Goal: Find contact information: Find contact information

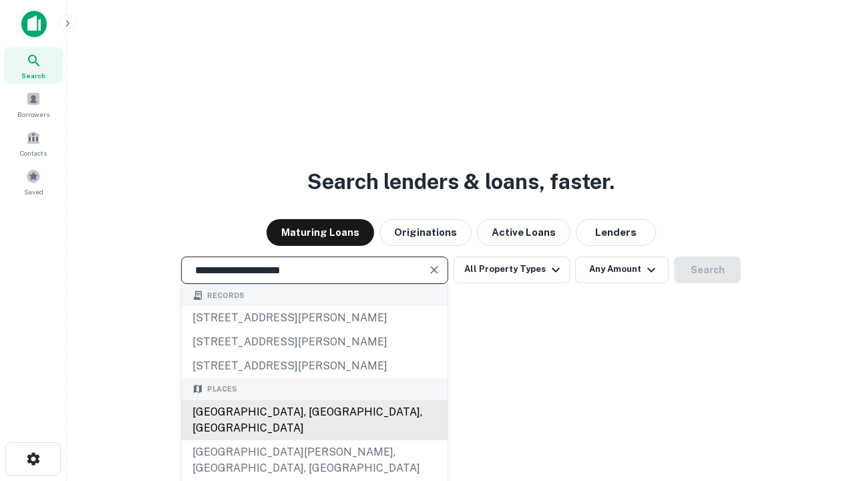
click at [314, 440] on div "[GEOGRAPHIC_DATA], [GEOGRAPHIC_DATA], [GEOGRAPHIC_DATA]" at bounding box center [315, 420] width 266 height 40
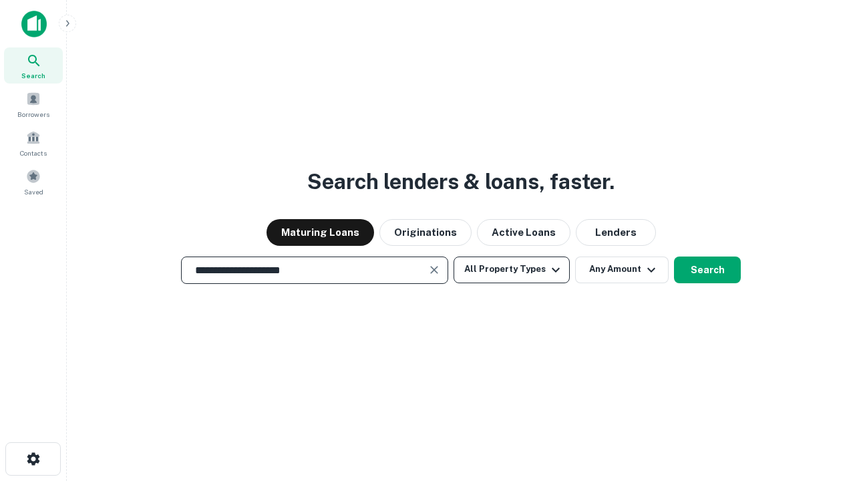
type input "**********"
click at [512, 269] on button "All Property Types" at bounding box center [512, 270] width 116 height 27
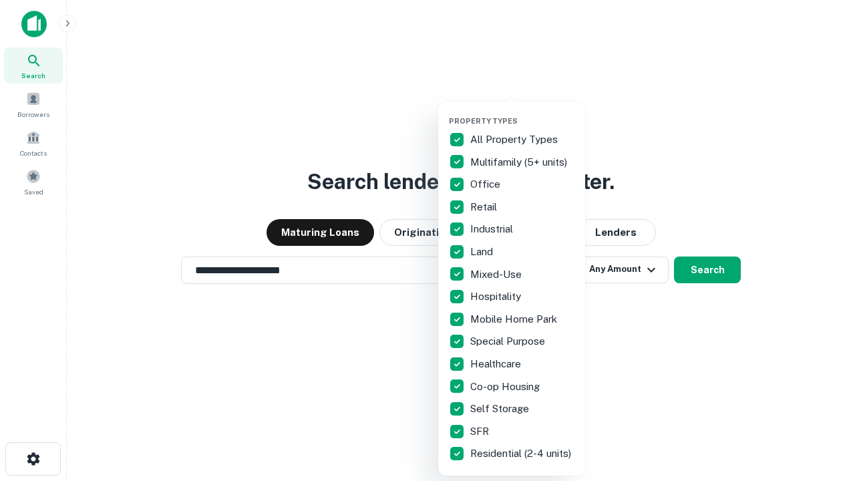
click at [523, 112] on button "button" at bounding box center [522, 112] width 147 height 1
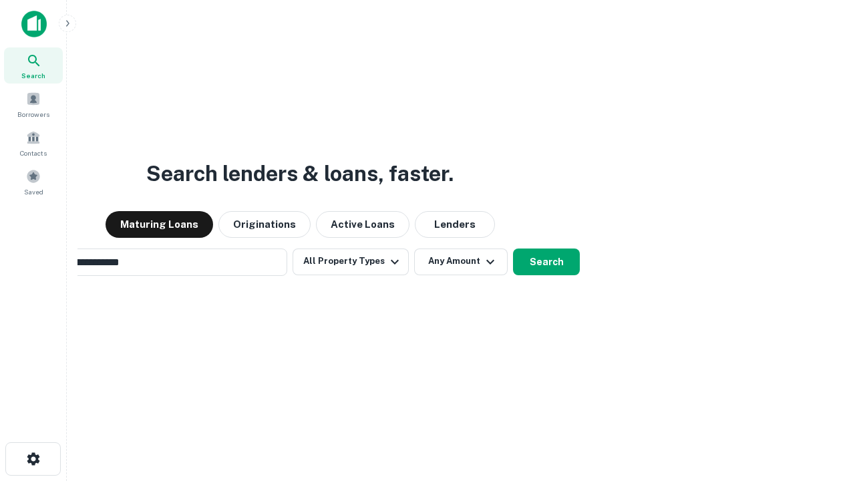
scroll to position [21, 0]
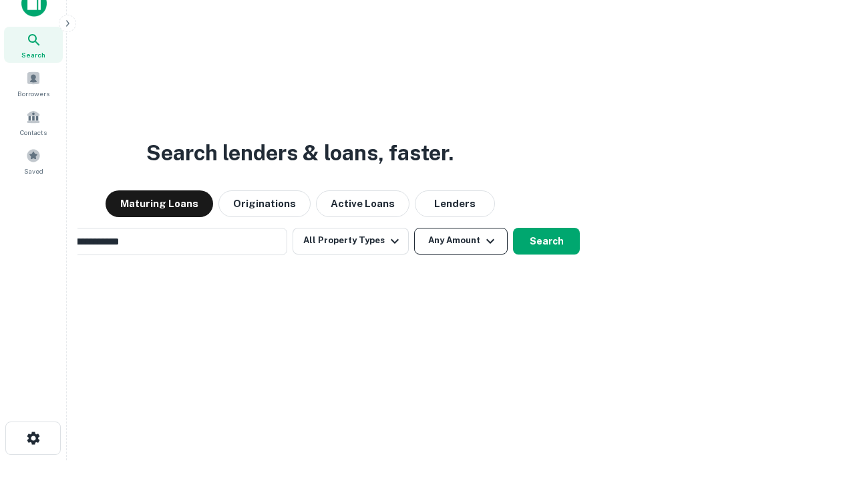
click at [414, 228] on button "Any Amount" at bounding box center [461, 241] width 94 height 27
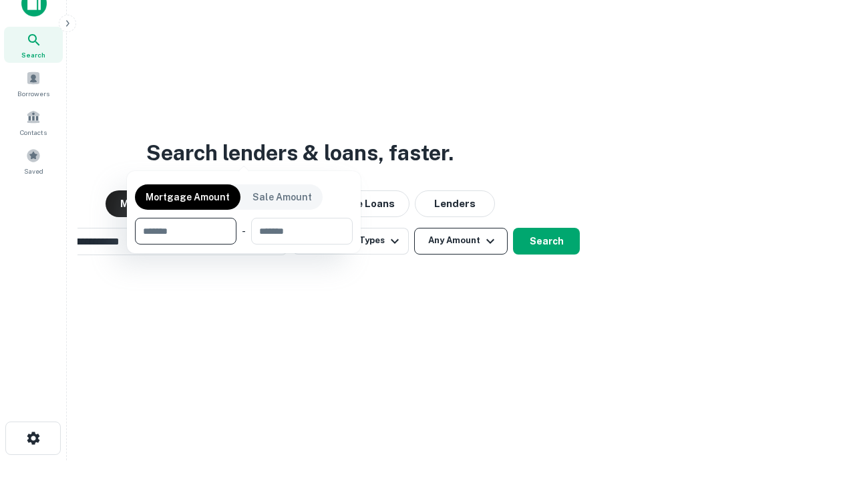
scroll to position [21, 0]
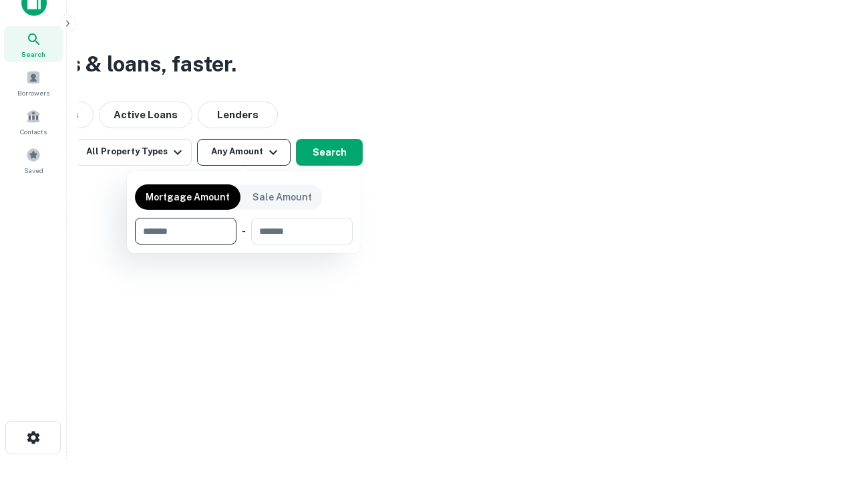
type input "*******"
click at [244, 245] on button "button" at bounding box center [244, 245] width 218 height 1
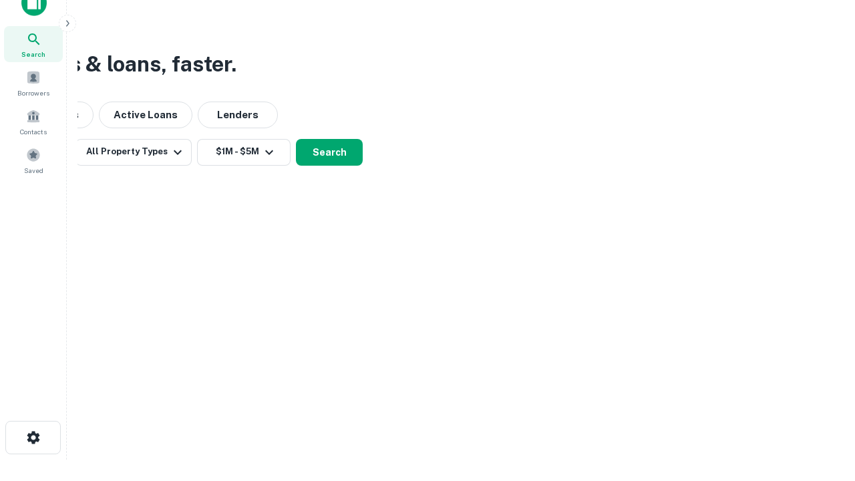
scroll to position [21, 0]
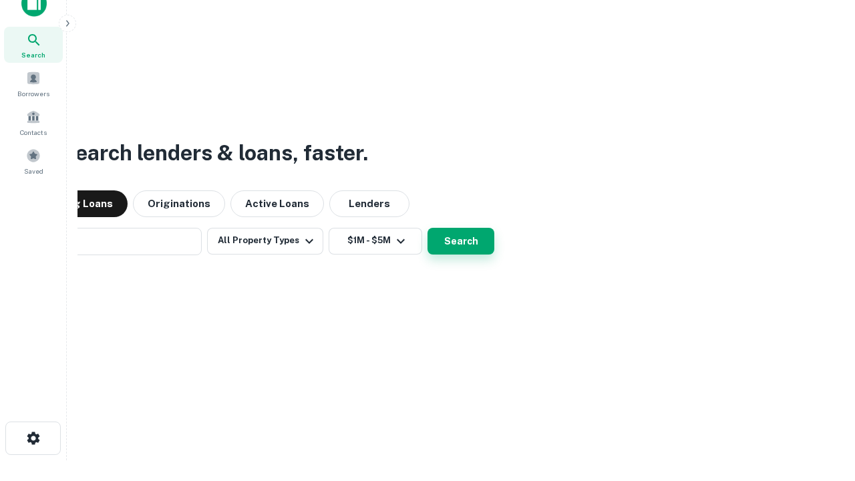
click at [428, 228] on button "Search" at bounding box center [461, 241] width 67 height 27
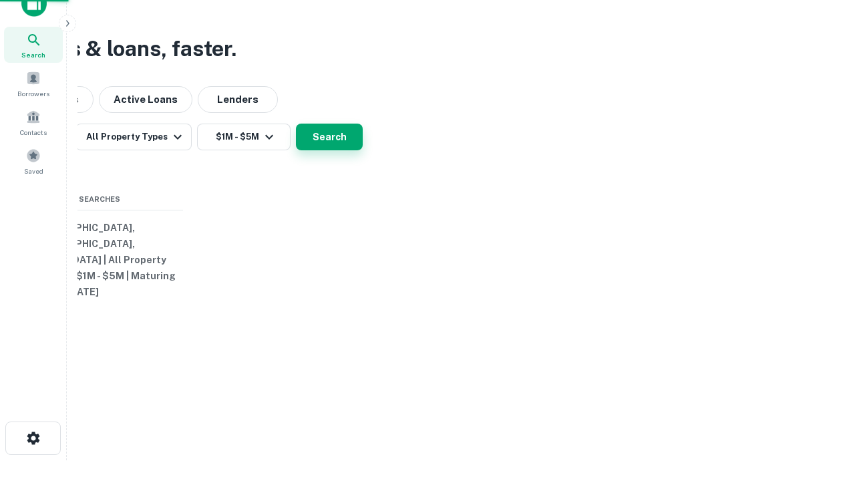
scroll to position [21, 0]
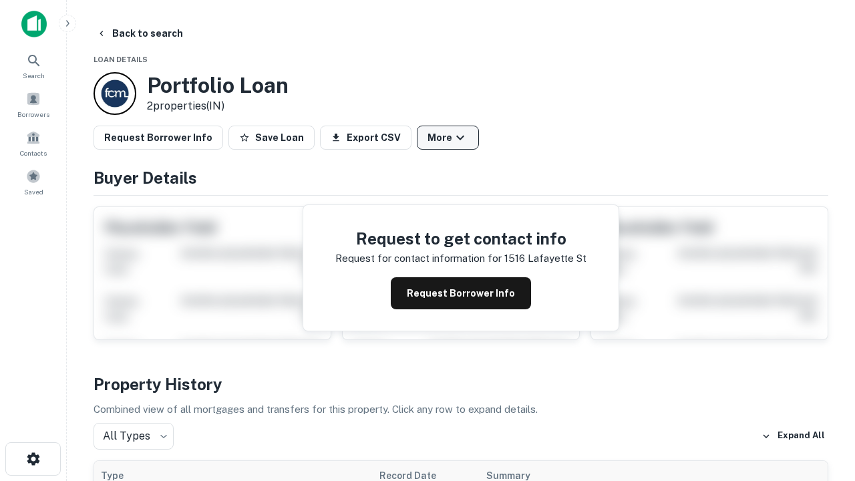
click at [448, 138] on button "More" at bounding box center [448, 138] width 62 height 24
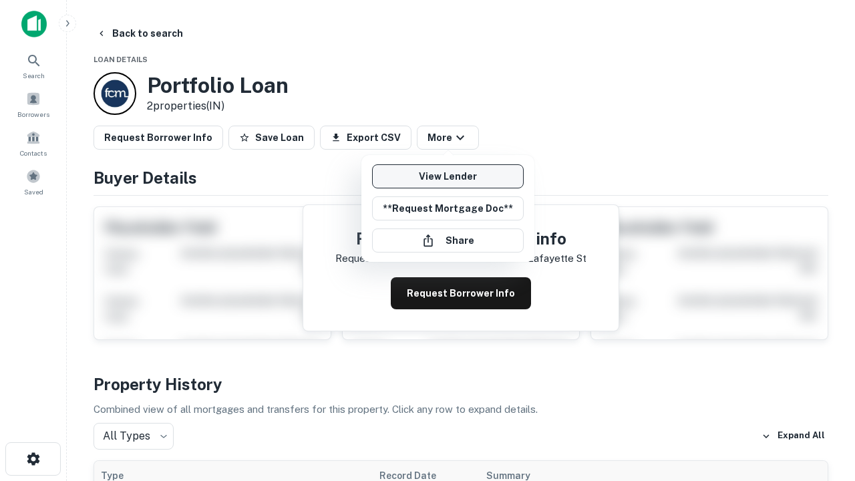
click at [448, 176] on link "View Lender" at bounding box center [448, 176] width 152 height 24
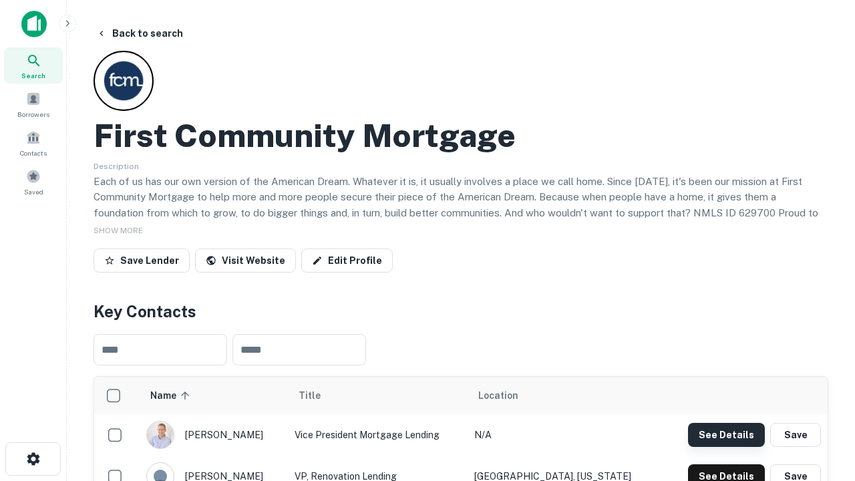
click at [726, 434] on button "See Details" at bounding box center [726, 435] width 77 height 24
click at [33, 459] on icon "button" at bounding box center [33, 459] width 16 height 16
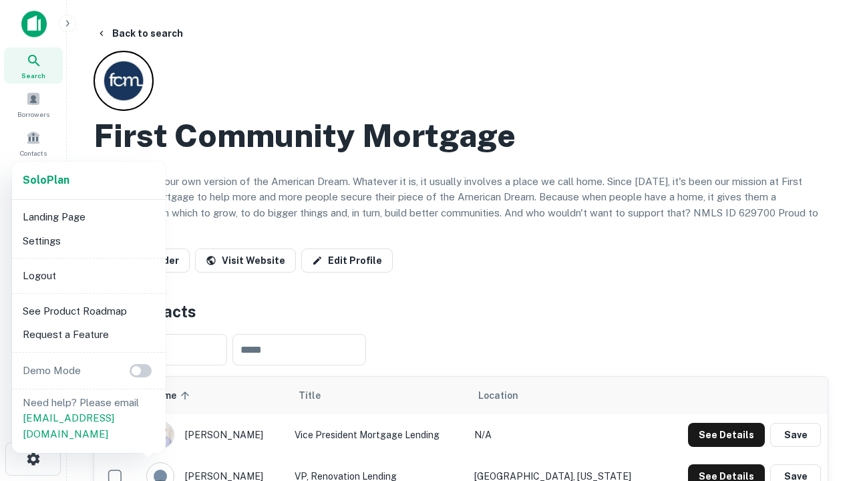
click at [88, 275] on li "Logout" at bounding box center [88, 276] width 143 height 24
